Goal: Find specific page/section: Find specific page/section

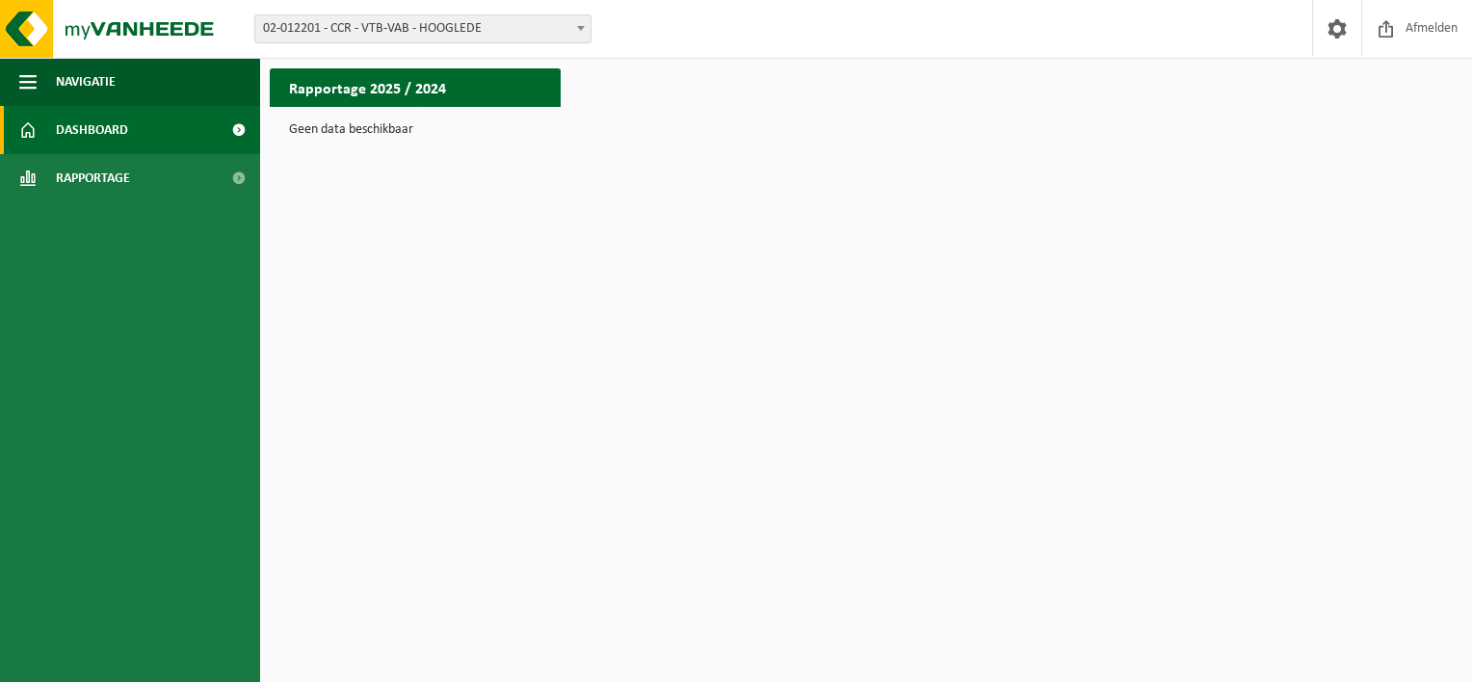
click at [435, 28] on span "02-012201 - CCR - VTB-VAB - HOOGLEDE" at bounding box center [422, 28] width 335 height 27
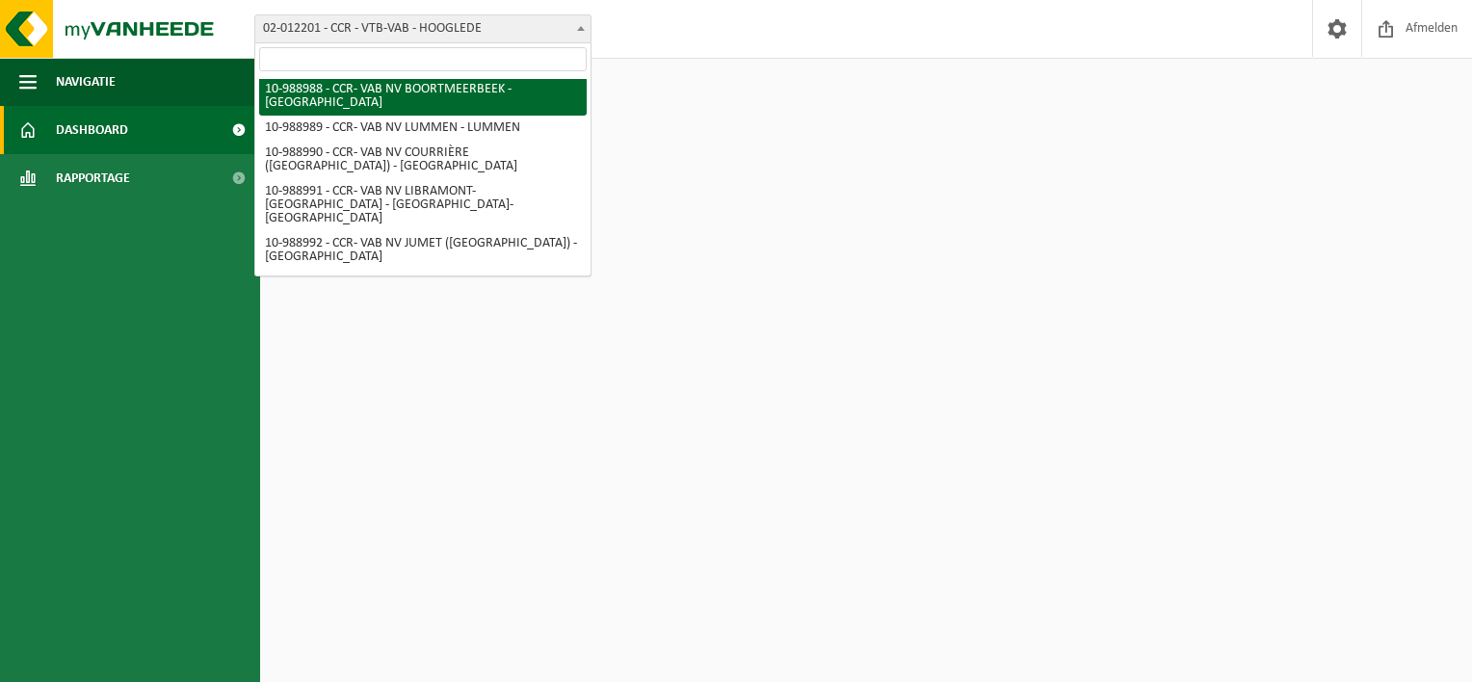
scroll to position [231, 0]
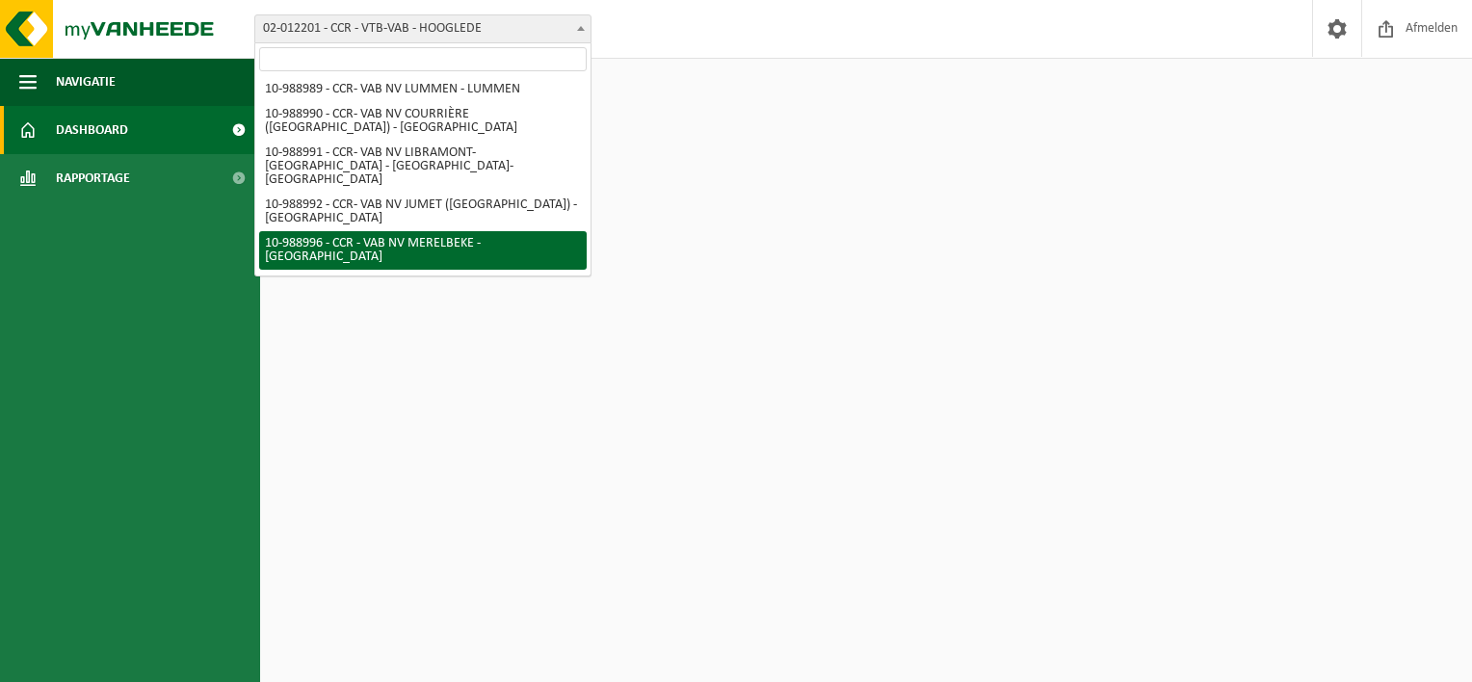
select select "168125"
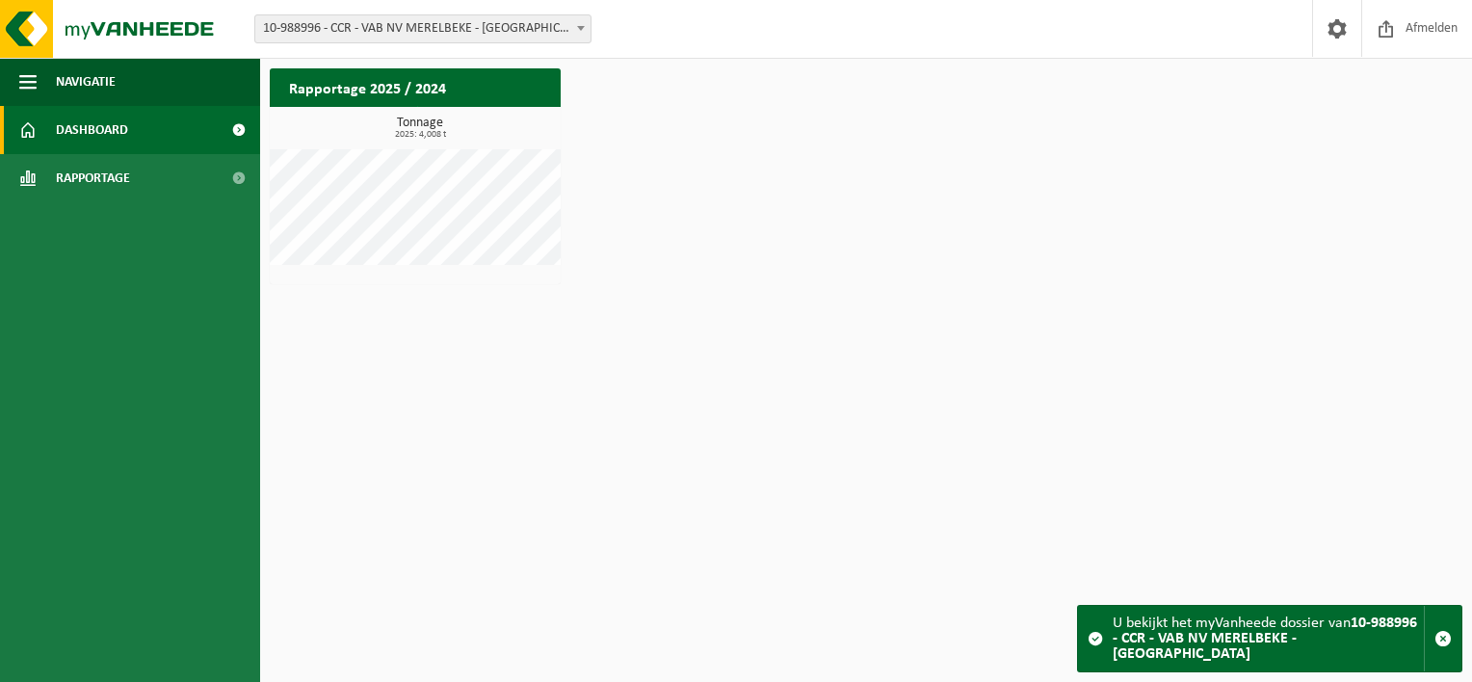
click at [242, 133] on span at bounding box center [238, 130] width 43 height 48
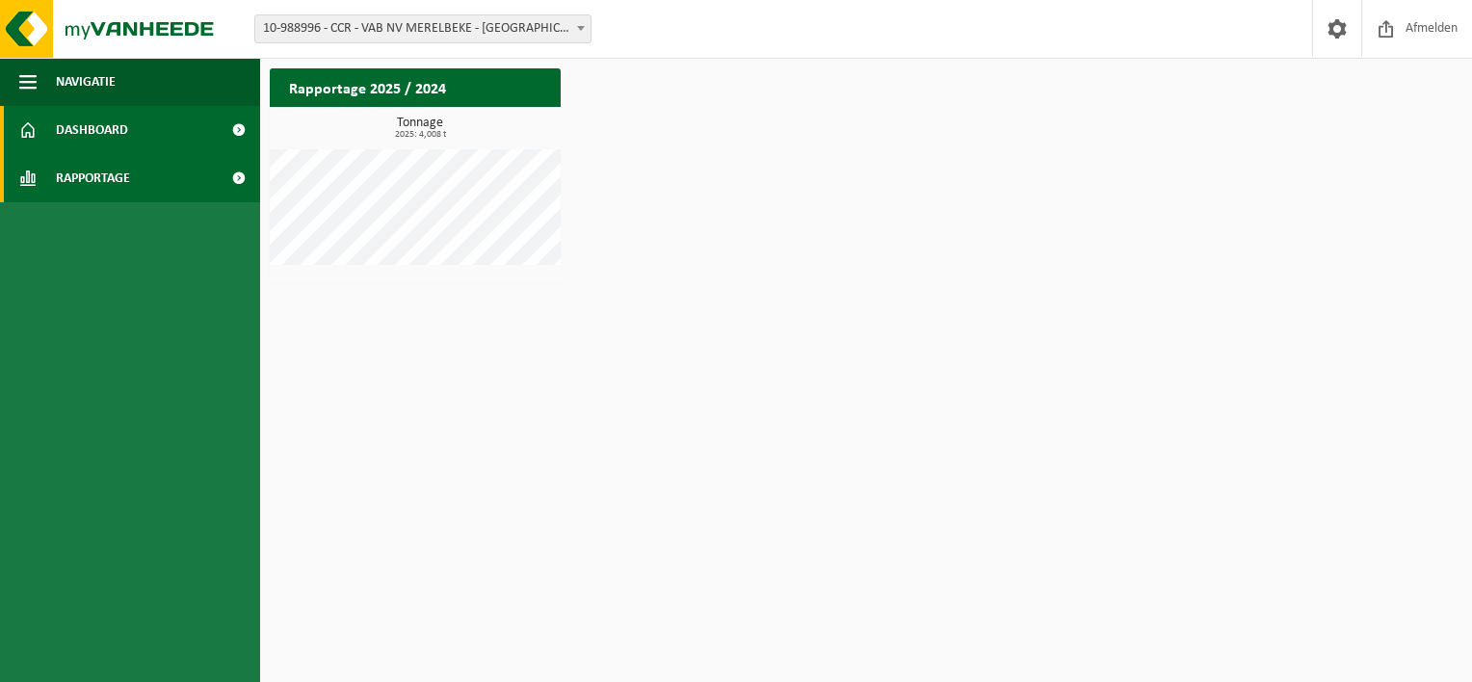
click at [115, 189] on span "Rapportage" at bounding box center [93, 178] width 74 height 48
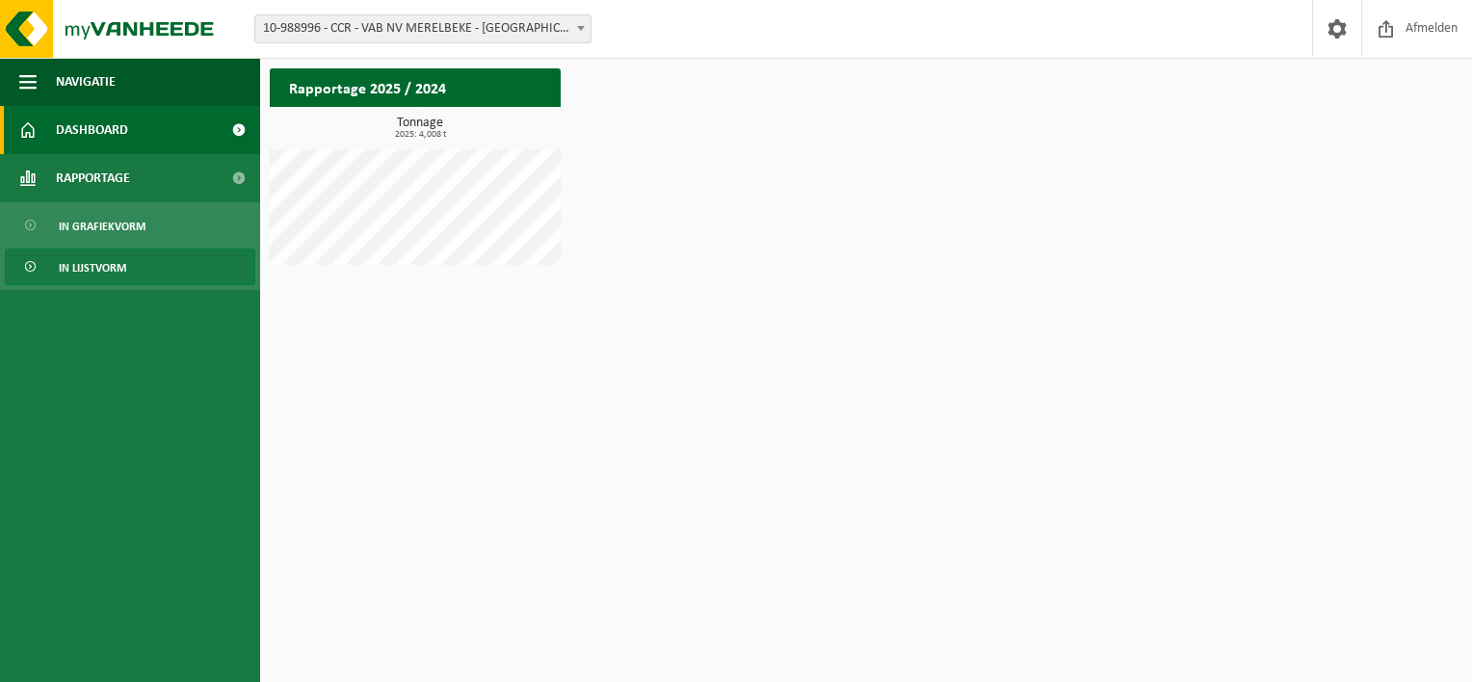
click at [93, 273] on span "In lijstvorm" at bounding box center [92, 267] width 67 height 37
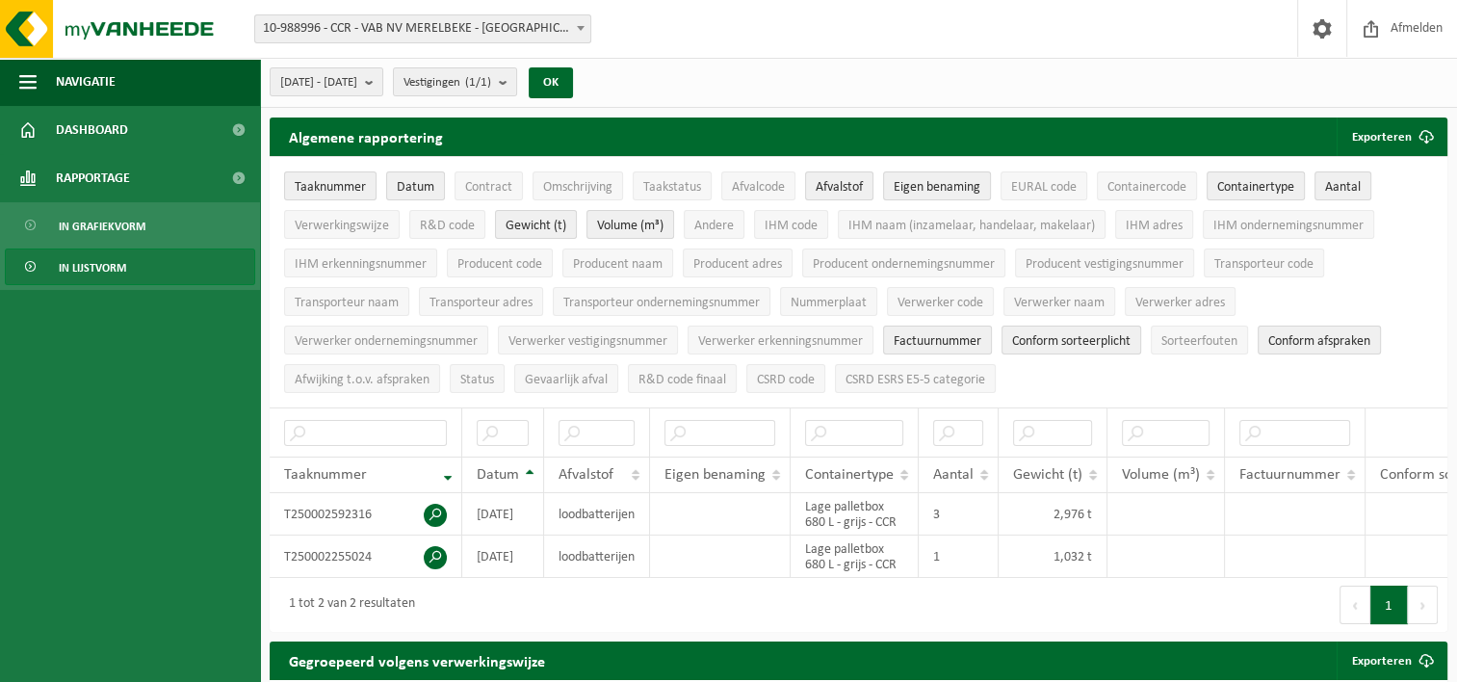
click at [573, 38] on span at bounding box center [580, 27] width 19 height 25
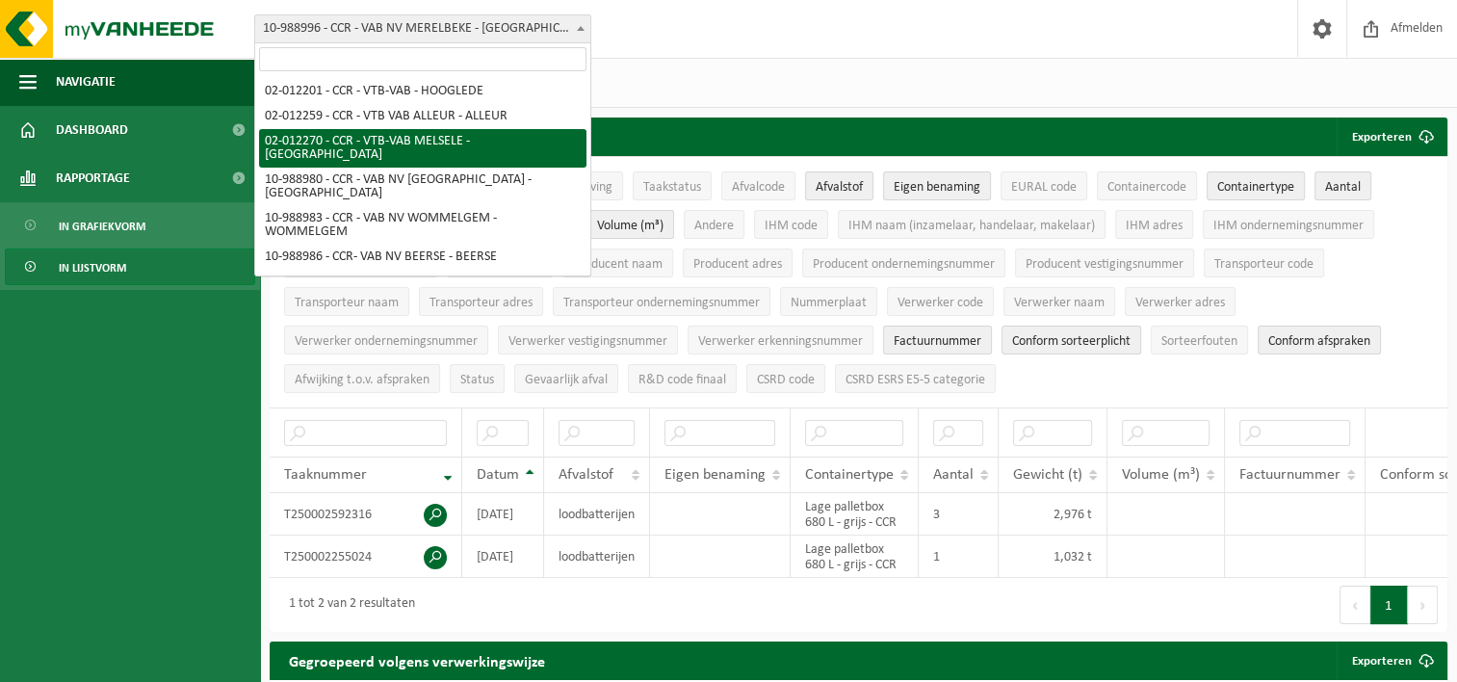
select select "22584"
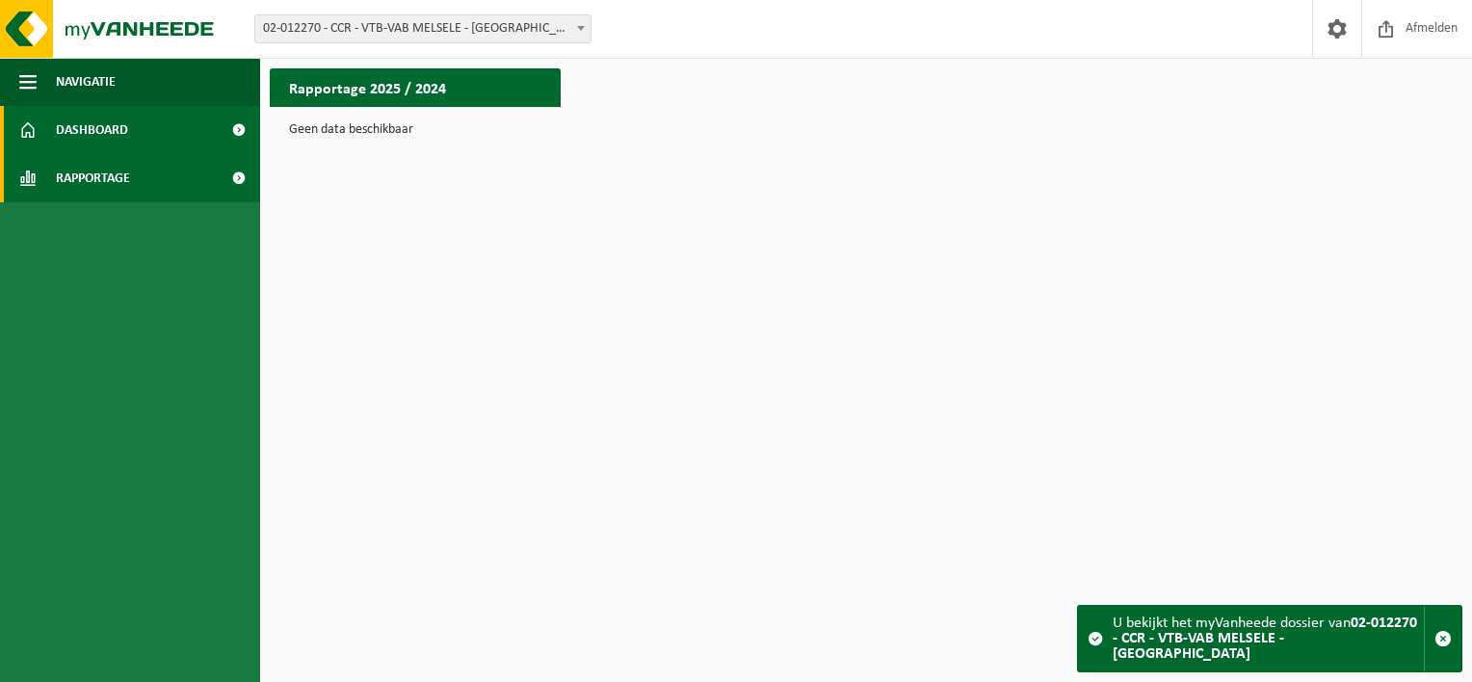
click at [146, 181] on link "Rapportage" at bounding box center [130, 178] width 260 height 48
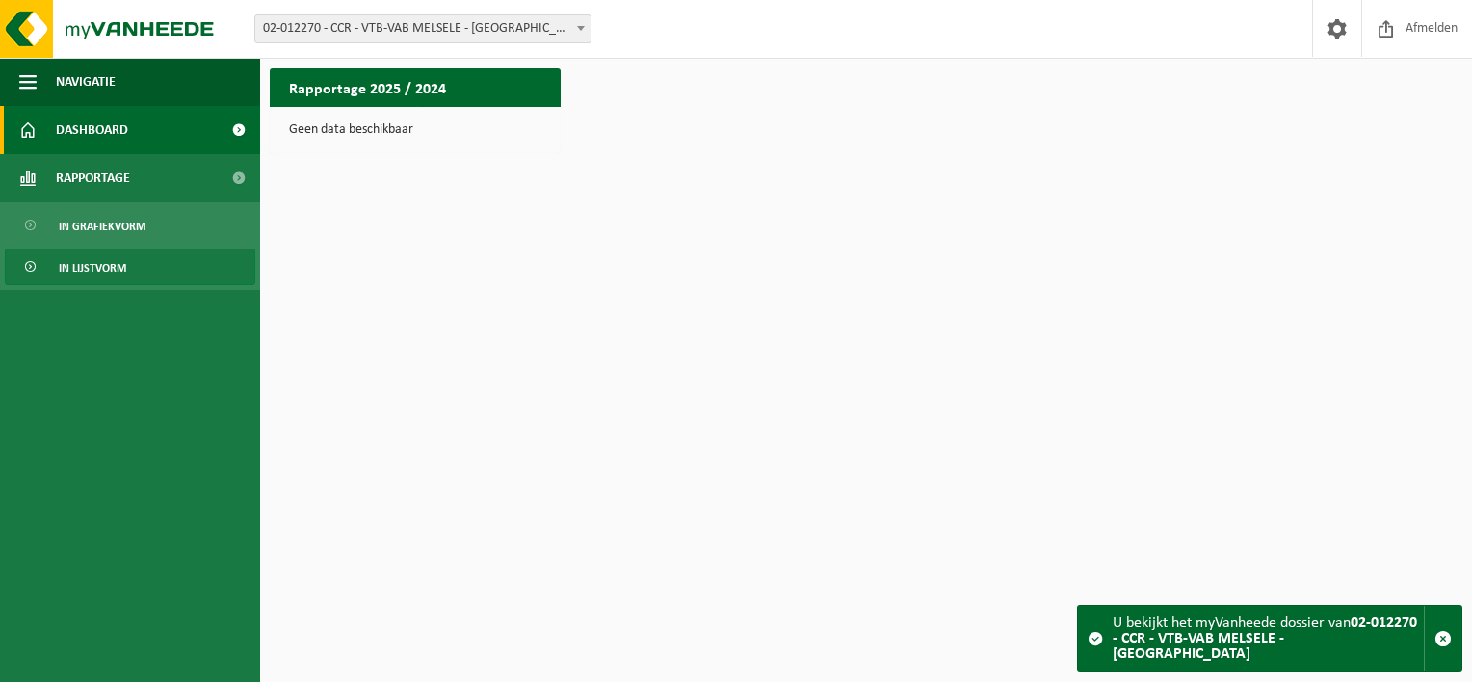
click at [91, 265] on span "In lijstvorm" at bounding box center [92, 267] width 67 height 37
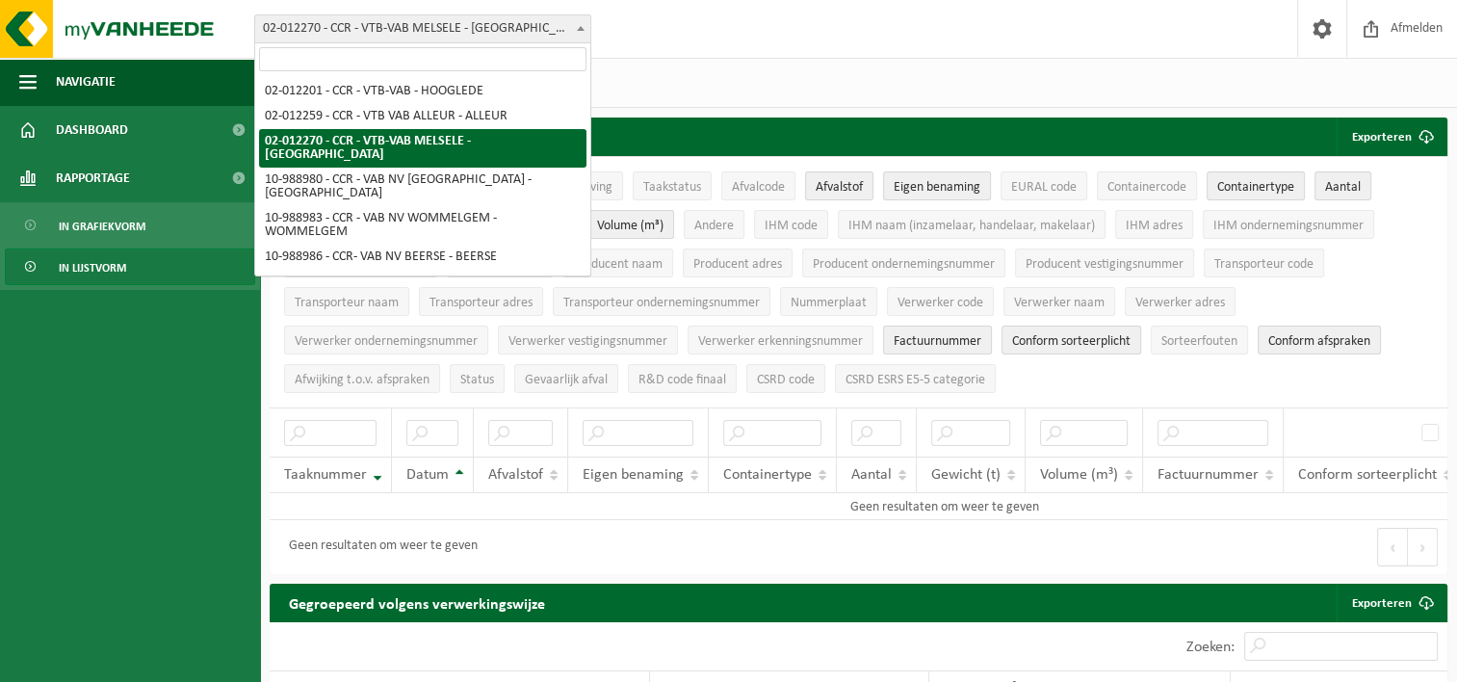
click at [459, 28] on span "02-012270 - CCR - VTB-VAB MELSELE - [GEOGRAPHIC_DATA]" at bounding box center [422, 28] width 335 height 27
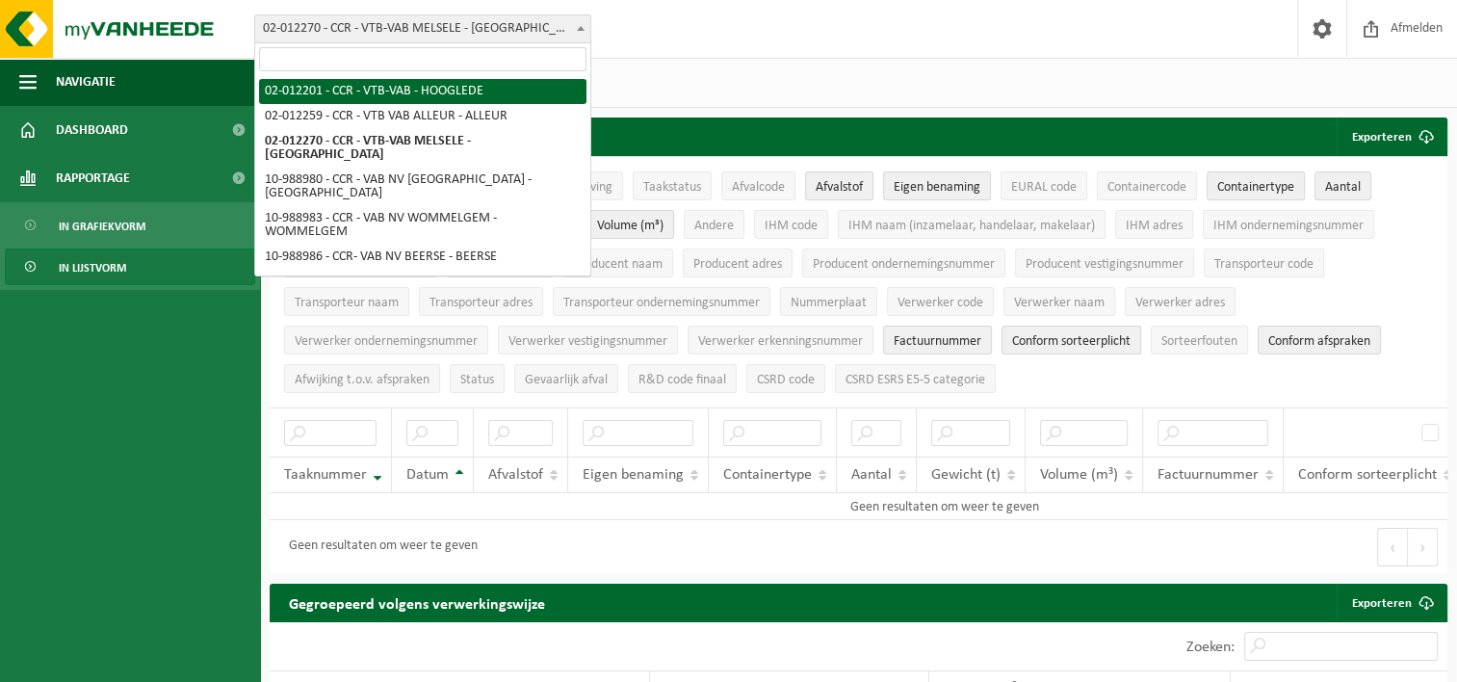
select select "22518"
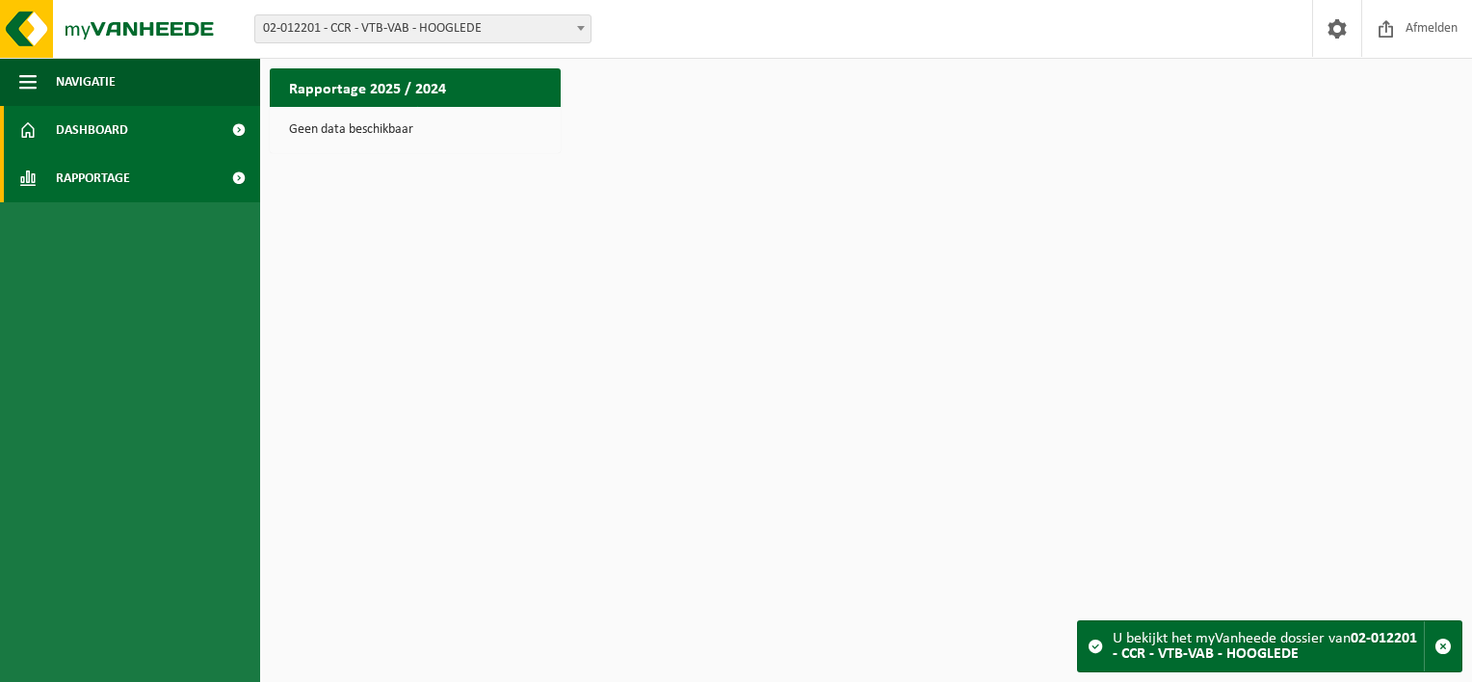
click at [104, 182] on span "Rapportage" at bounding box center [93, 178] width 74 height 48
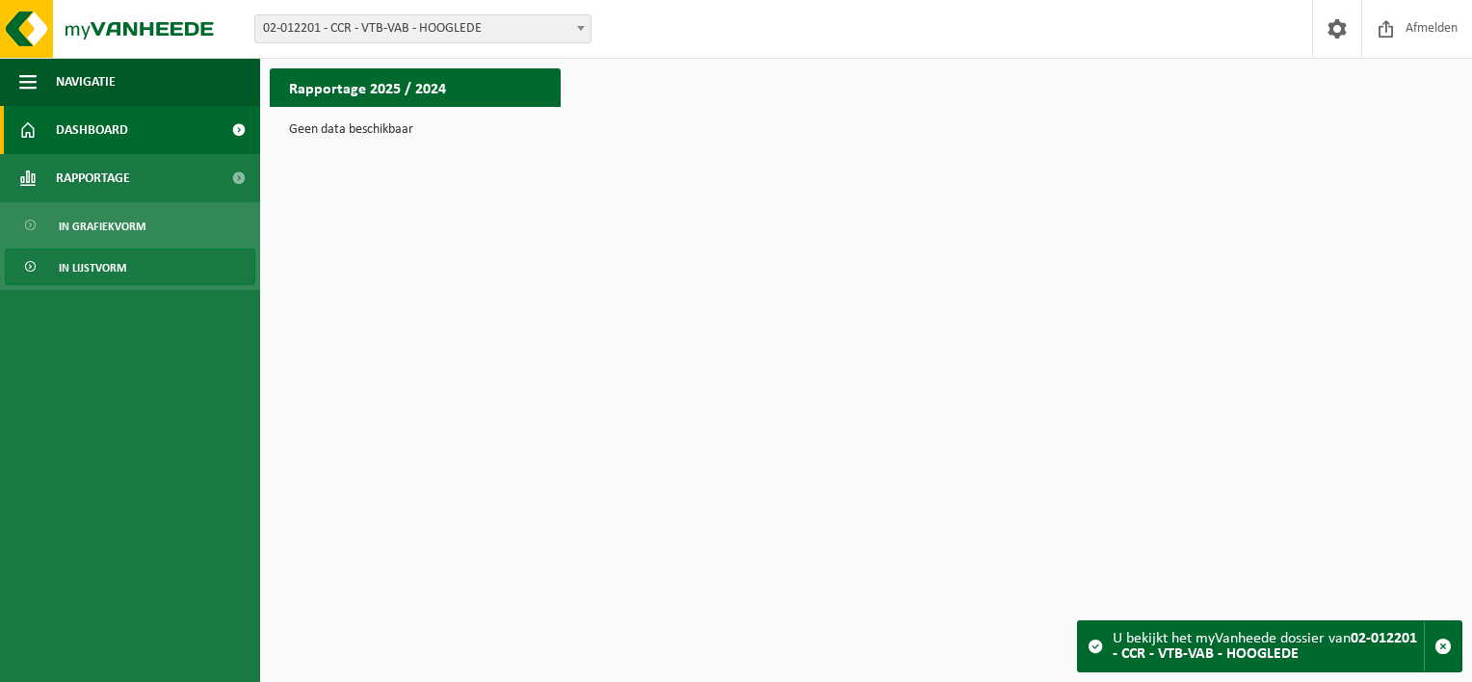
click at [92, 262] on span "In lijstvorm" at bounding box center [92, 267] width 67 height 37
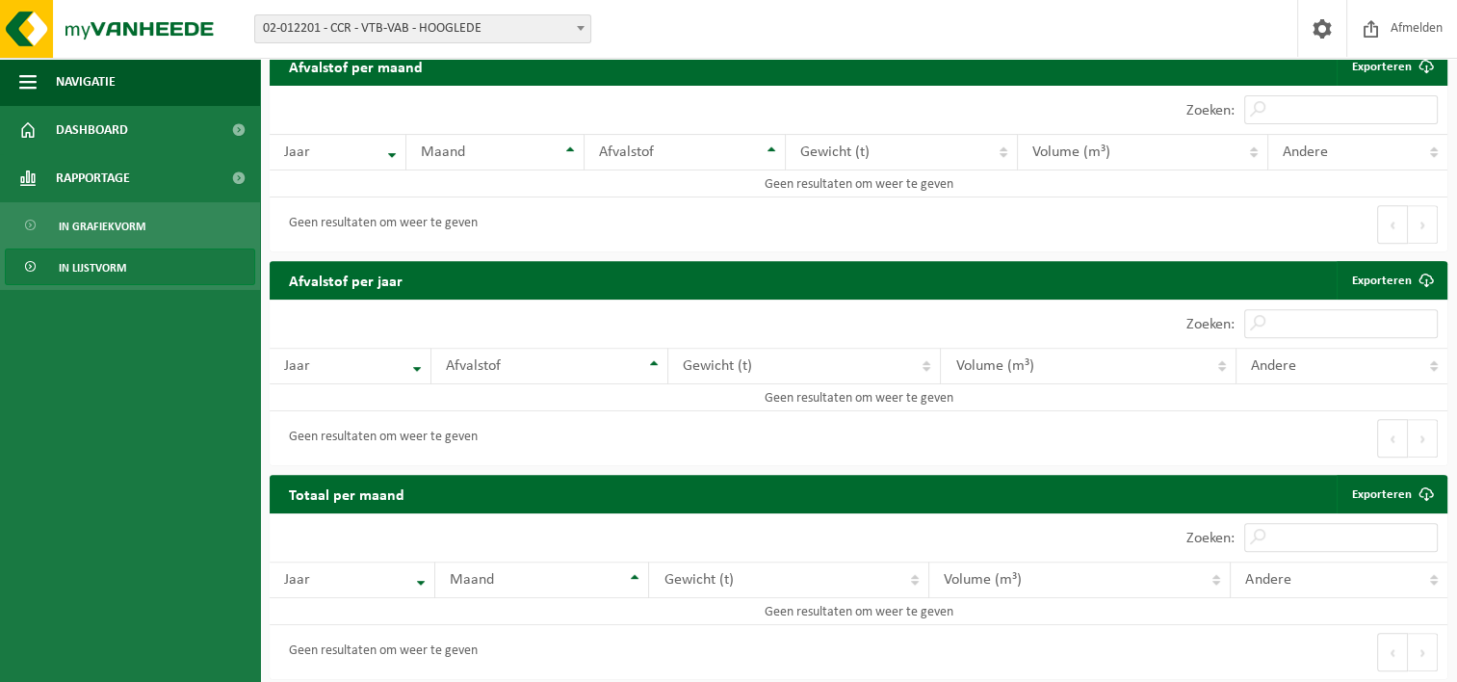
scroll to position [763, 0]
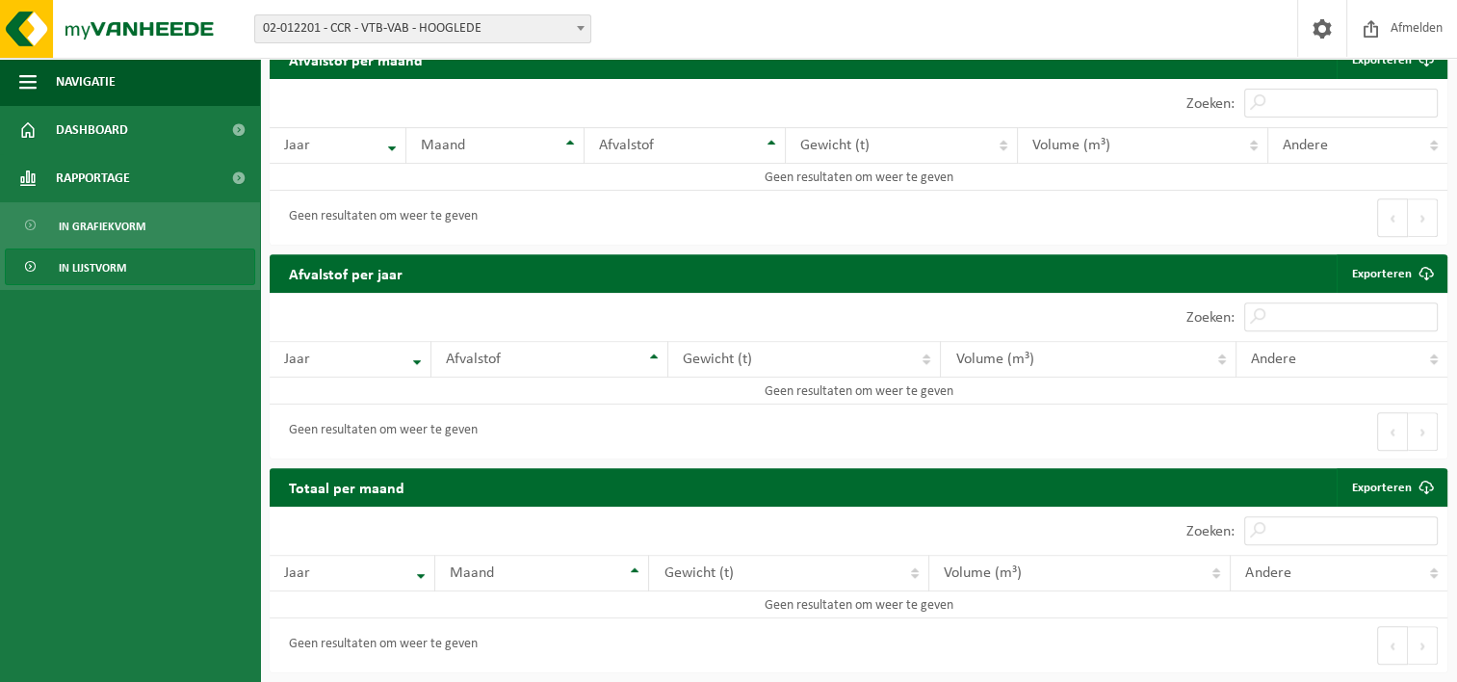
click at [578, 26] on b at bounding box center [581, 28] width 8 height 5
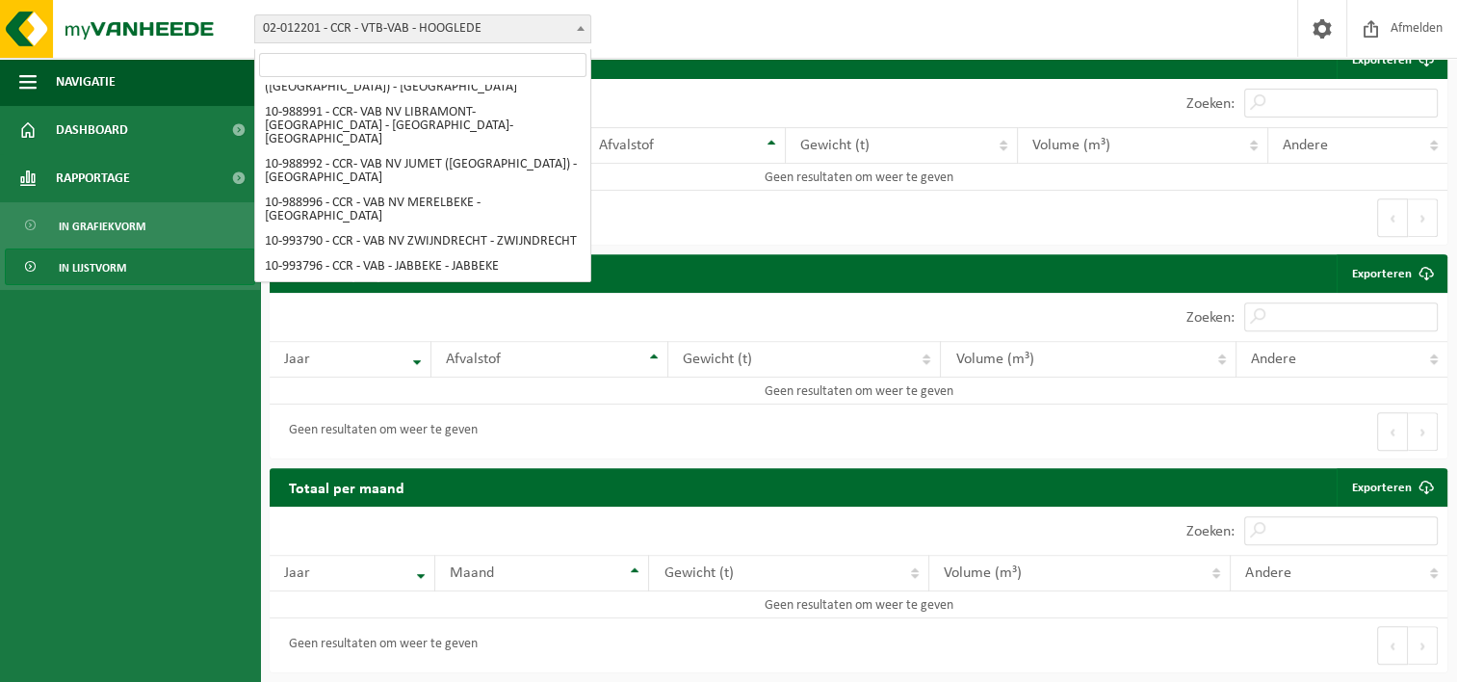
scroll to position [0, 0]
